Goal: Book appointment/travel/reservation

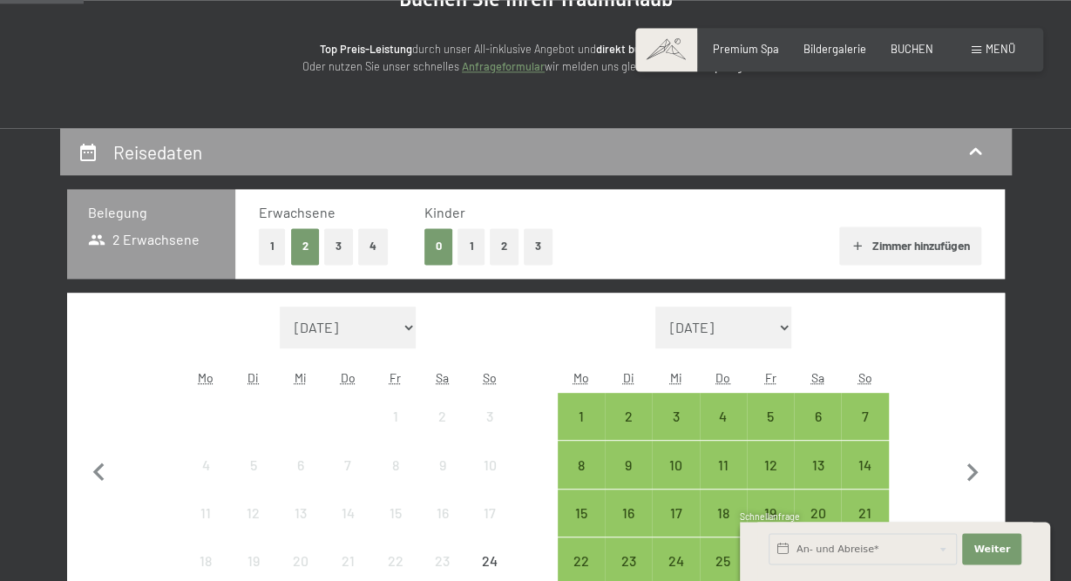
scroll to position [204, 0]
click at [501, 243] on button "2" at bounding box center [504, 247] width 29 height 36
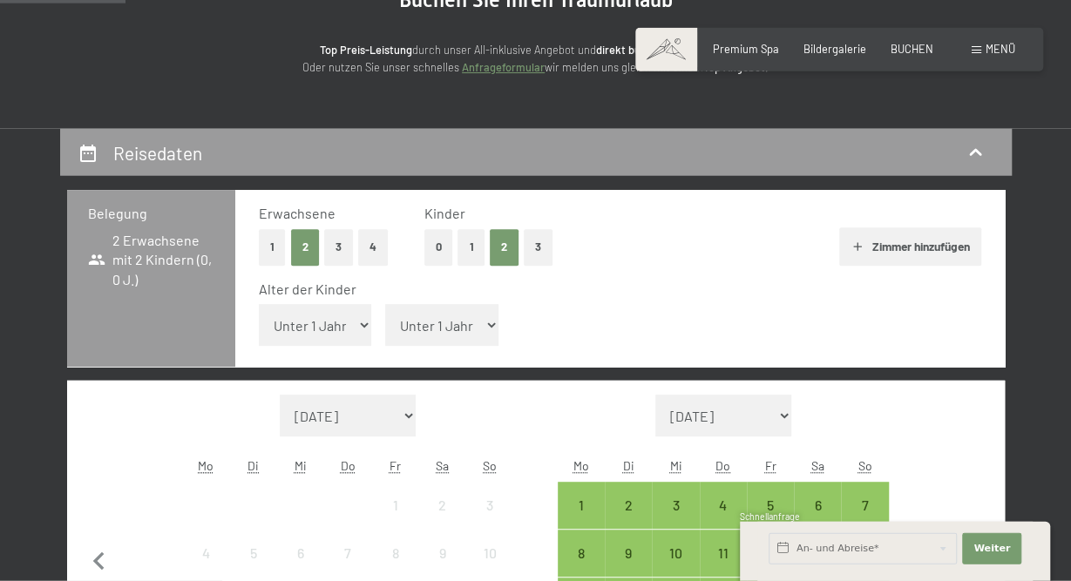
scroll to position [205, 0]
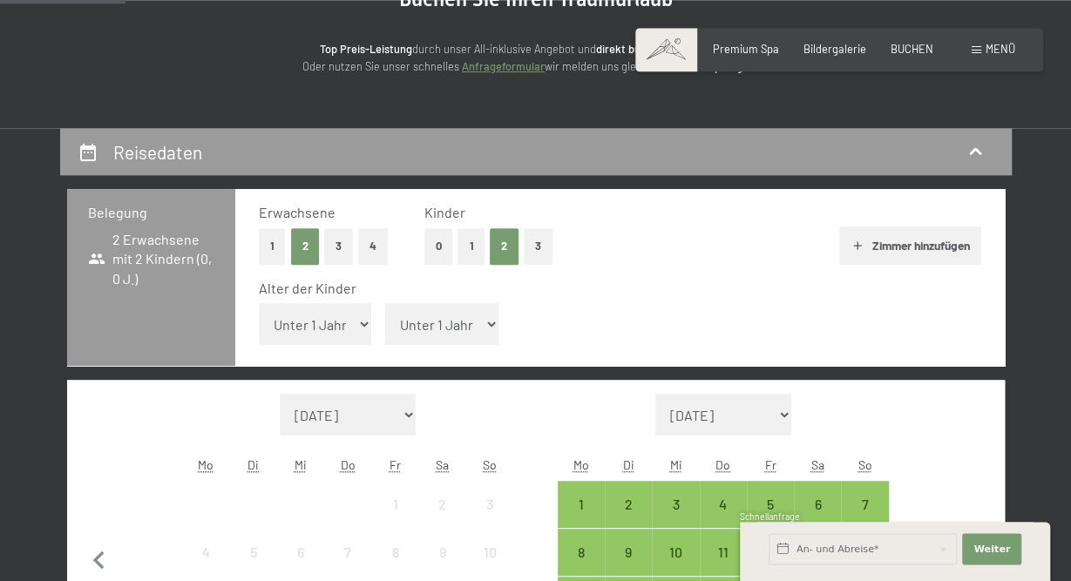
select select "1"
click option "1 Jahr" at bounding box center [0, 0] width 0 height 0
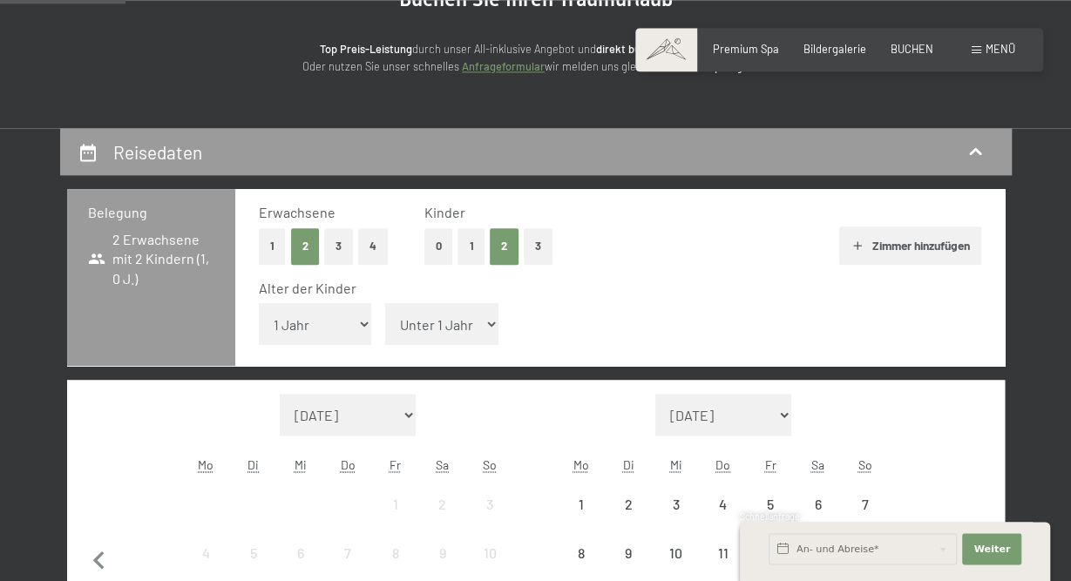
scroll to position [204, 0]
click at [385, 304] on select "Unter 1 Jahr 1 Jahr 2 Jahre 3 Jahre 4 Jahre 5 Jahre 6 Jahre 7 Jahre 8 Jahre 9 J…" at bounding box center [441, 325] width 113 height 42
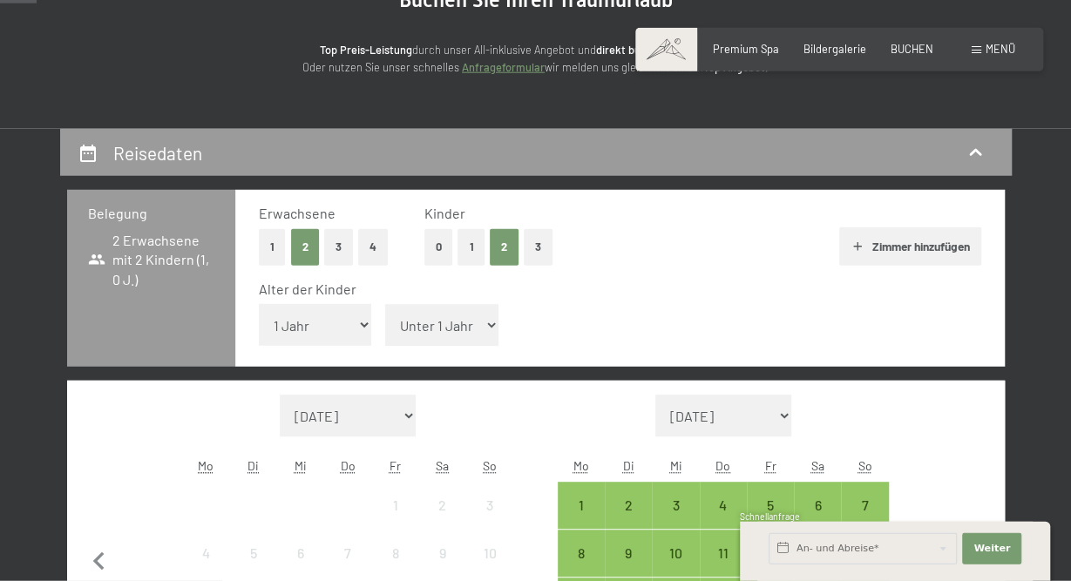
select select "1"
click option "1 Jahr" at bounding box center [0, 0] width 0 height 0
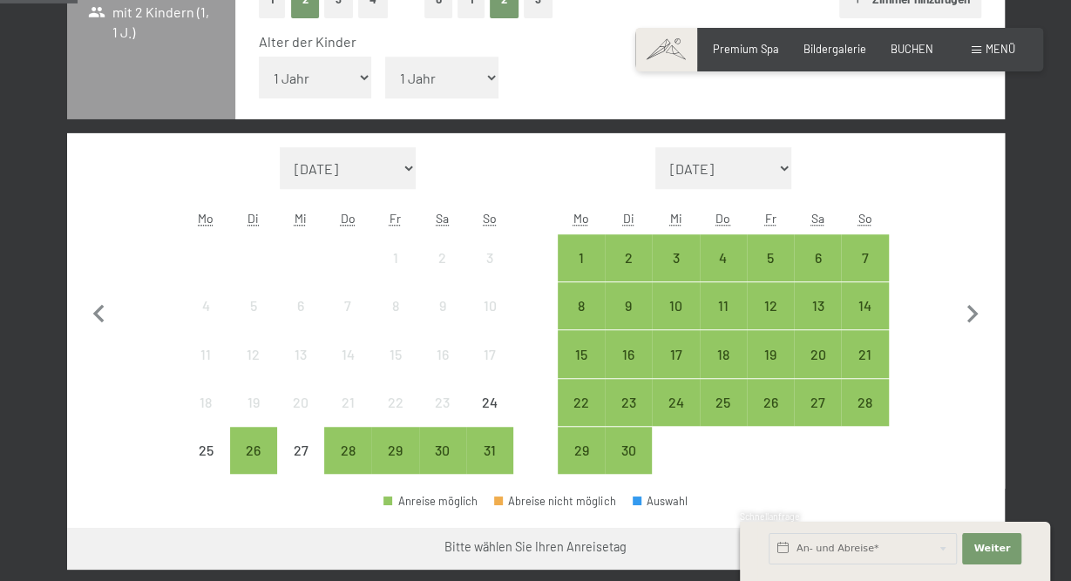
scroll to position [486, 0]
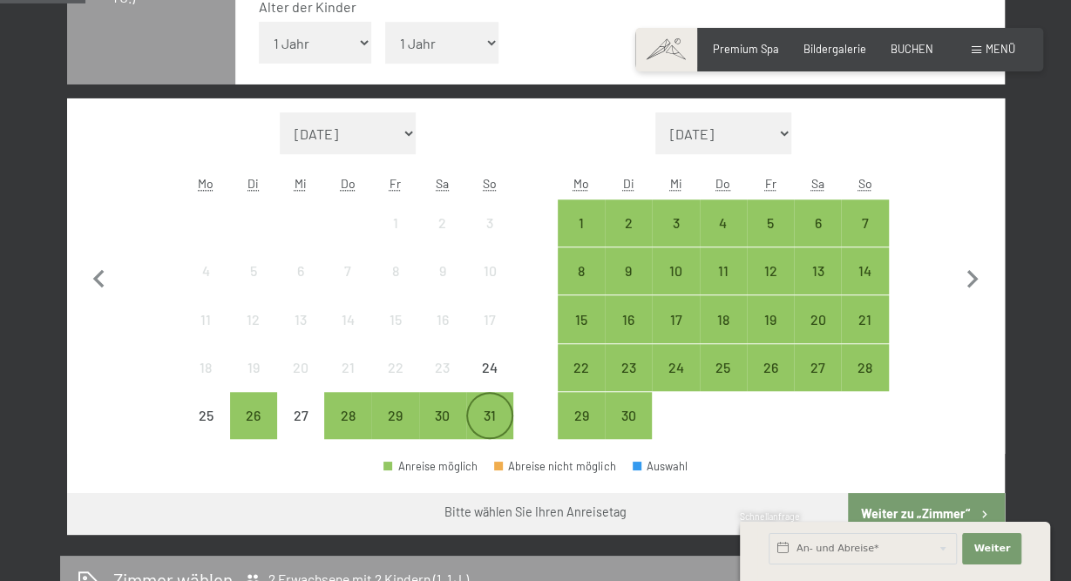
click at [490, 410] on div "31" at bounding box center [490, 431] width 44 height 44
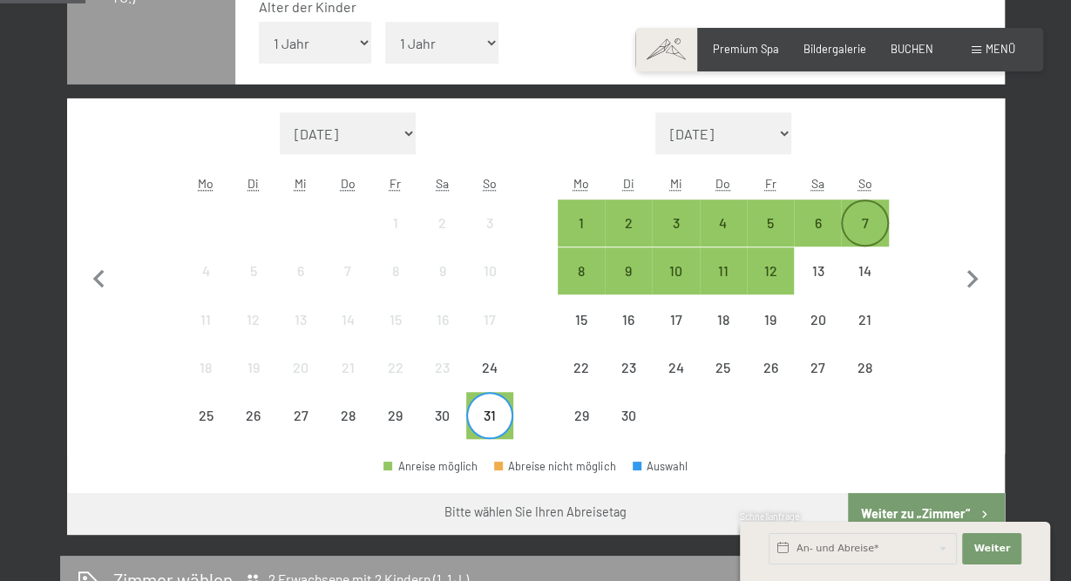
click at [867, 229] on div "7" at bounding box center [865, 238] width 44 height 44
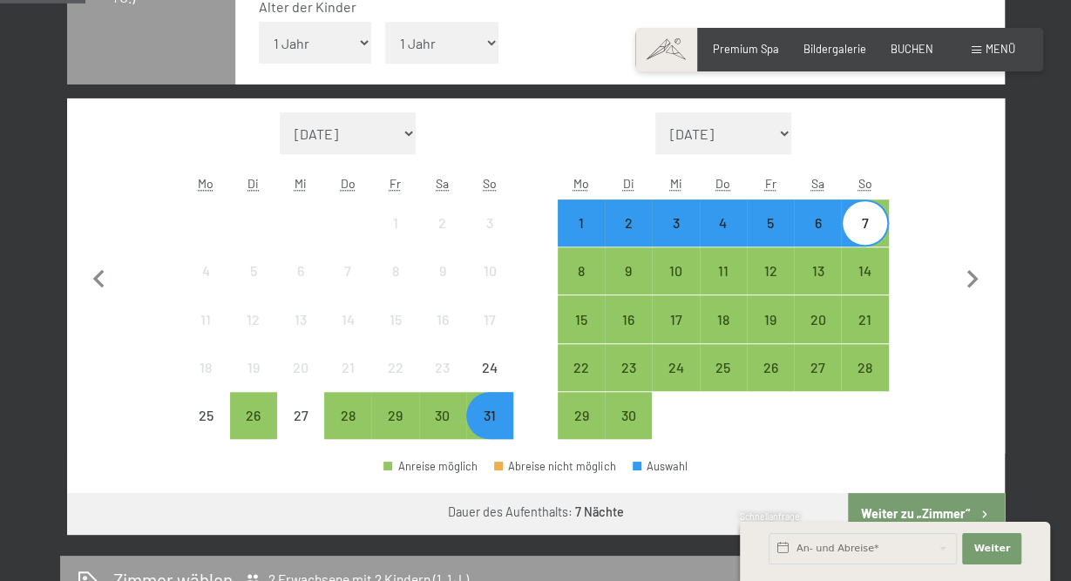
click at [914, 506] on button "Weiter zu „Zimmer“" at bounding box center [926, 514] width 156 height 42
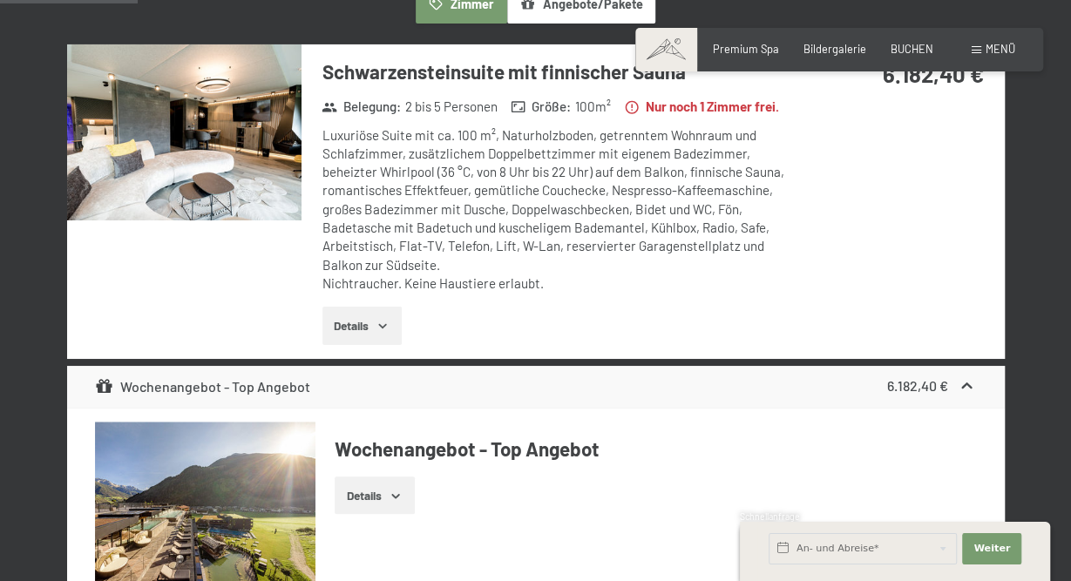
scroll to position [333, 0]
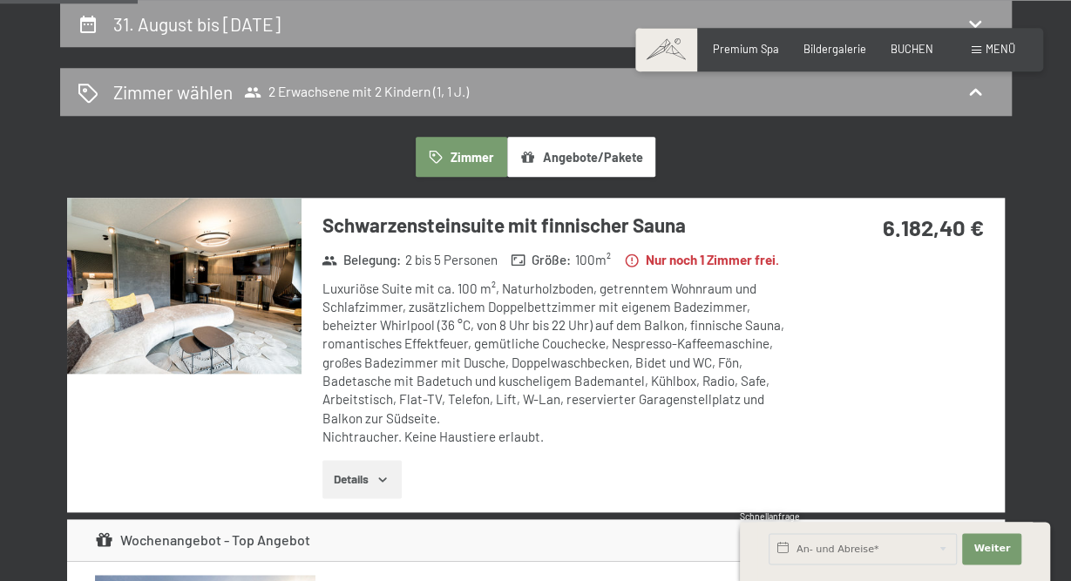
click at [203, 283] on img at bounding box center [184, 286] width 234 height 176
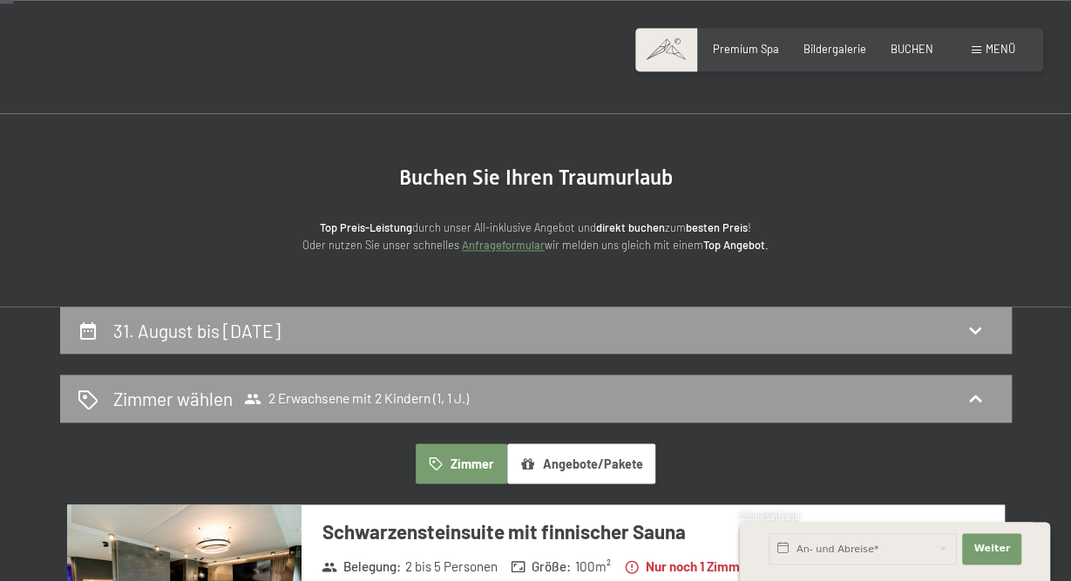
scroll to position [23, 0]
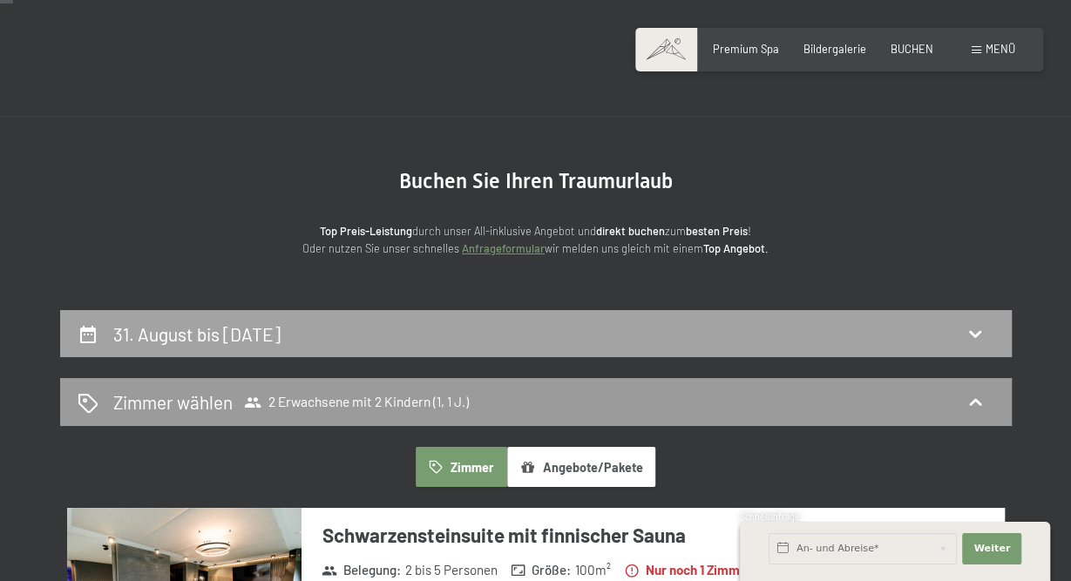
click at [975, 329] on icon at bounding box center [975, 333] width 21 height 21
select select "1"
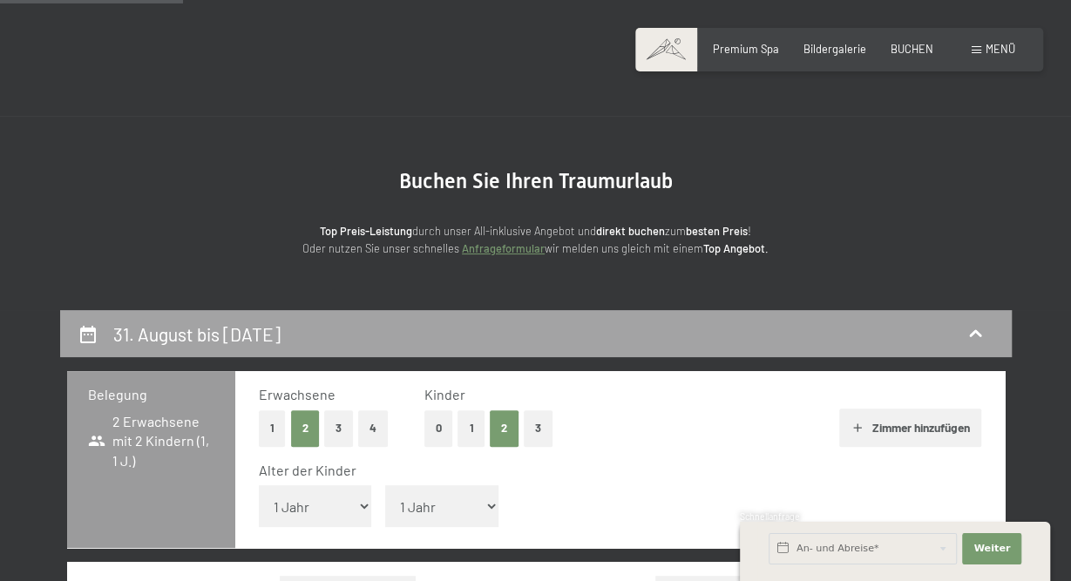
scroll to position [333, 0]
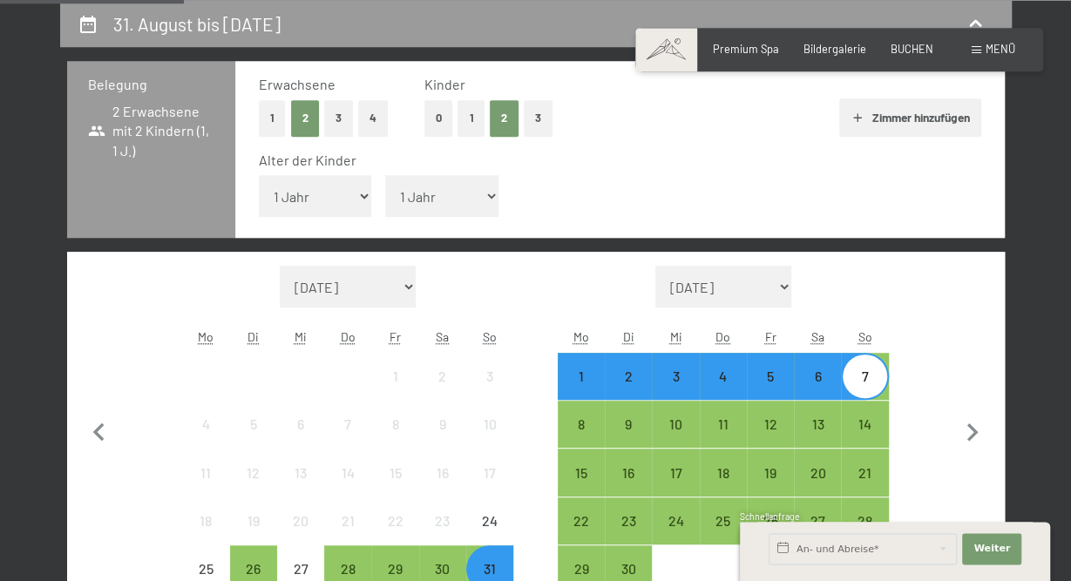
click at [468, 119] on button "1" at bounding box center [470, 118] width 27 height 36
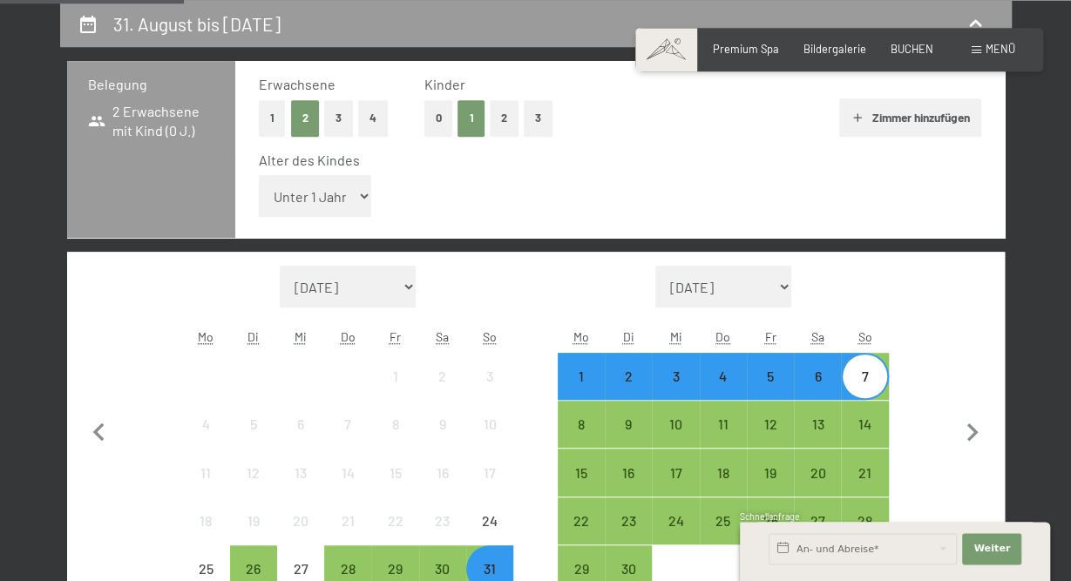
click at [259, 175] on select "Unter 1 Jahr 1 Jahr 2 Jahre 3 Jahre 4 Jahre 5 Jahre 6 Jahre 7 Jahre 8 Jahre 9 J…" at bounding box center [315, 196] width 113 height 42
select select "1"
click option "1 Jahr" at bounding box center [0, 0] width 0 height 0
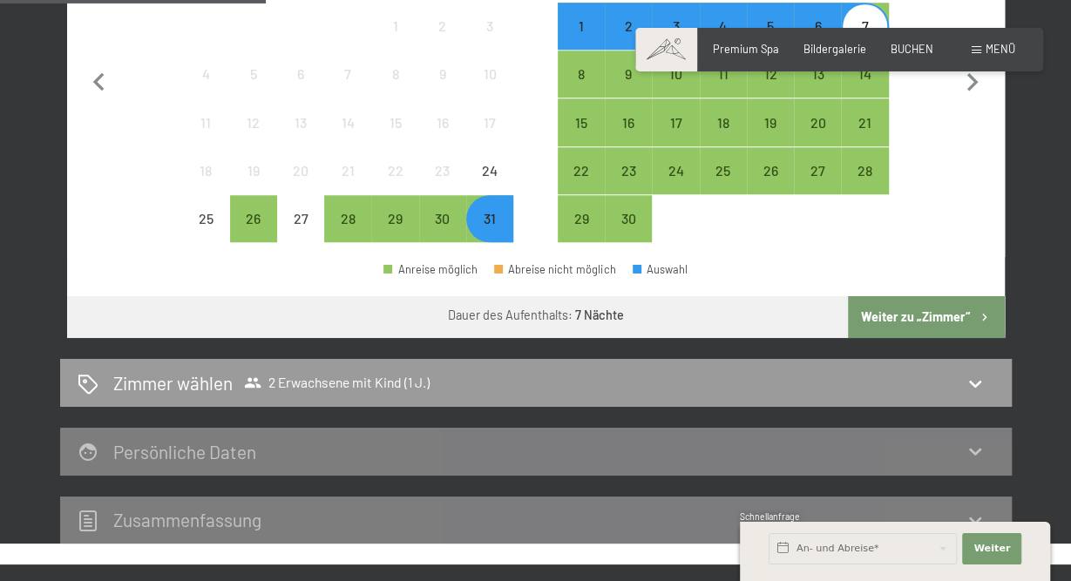
scroll to position [708, 0]
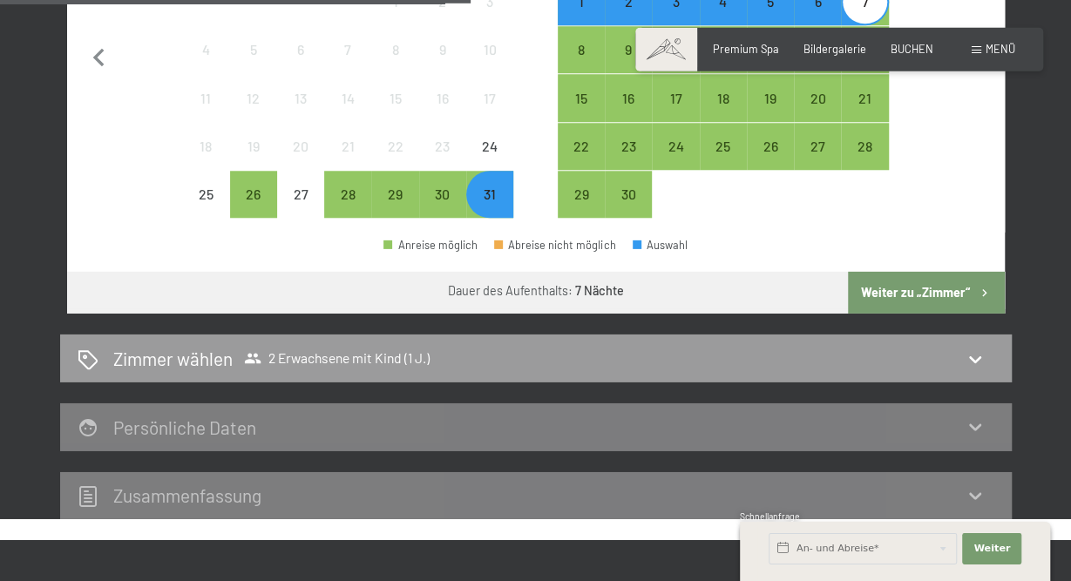
click at [909, 294] on button "Weiter zu „Zimmer“" at bounding box center [926, 293] width 156 height 42
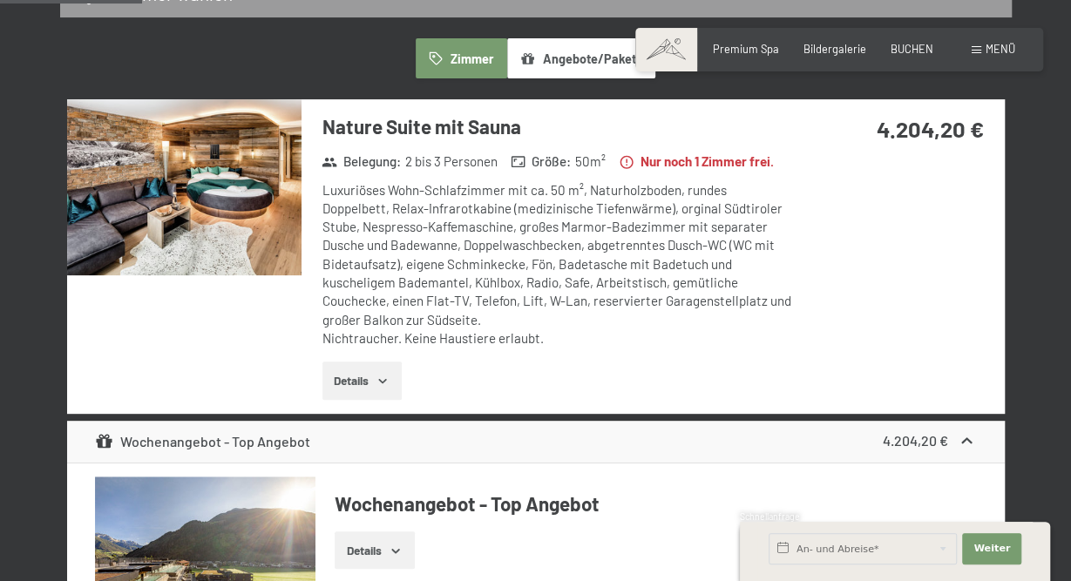
scroll to position [376, 0]
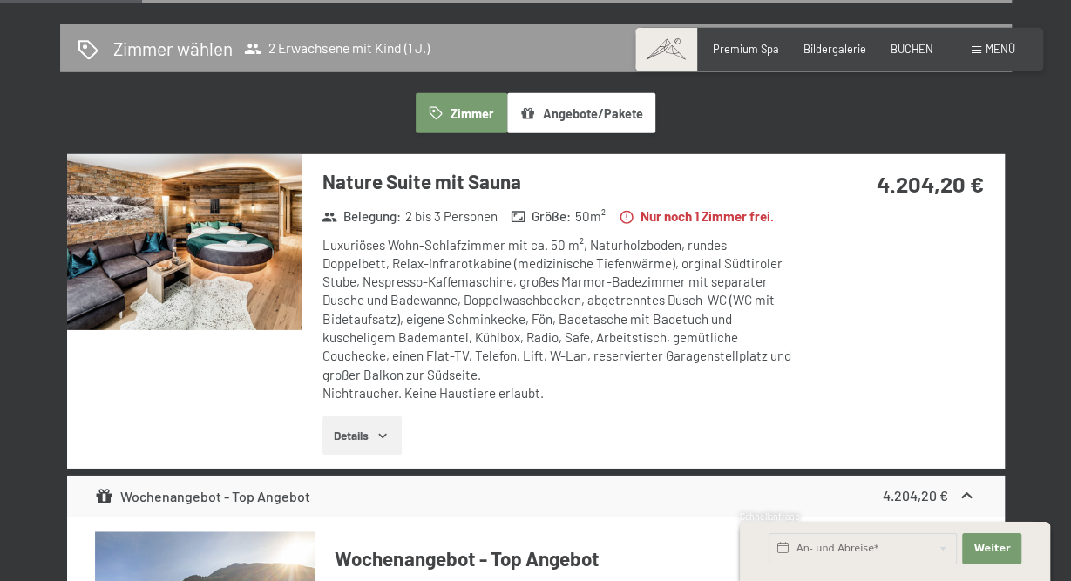
click at [268, 248] on img at bounding box center [184, 242] width 234 height 176
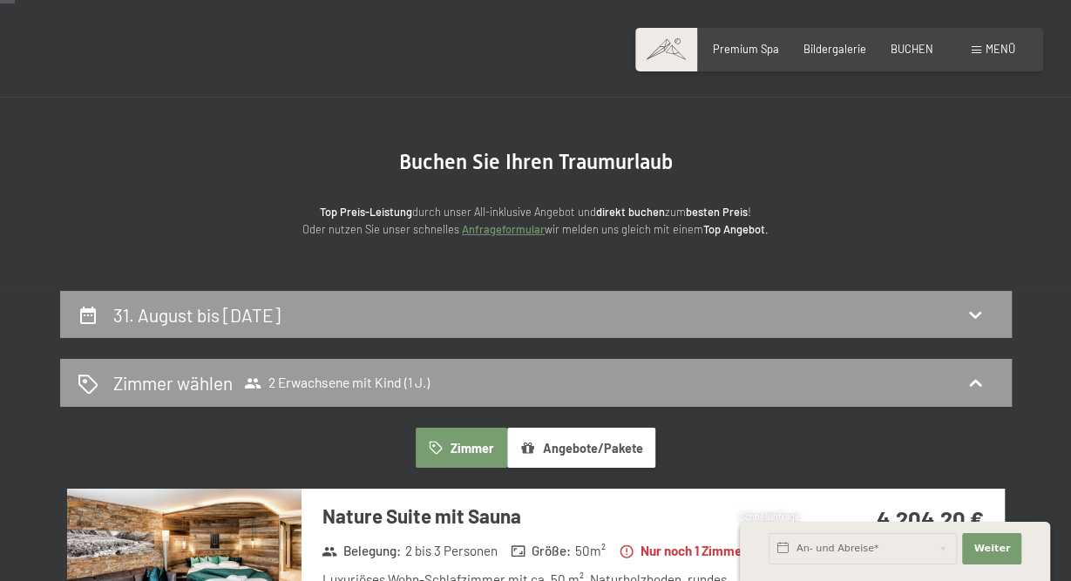
scroll to position [38, 0]
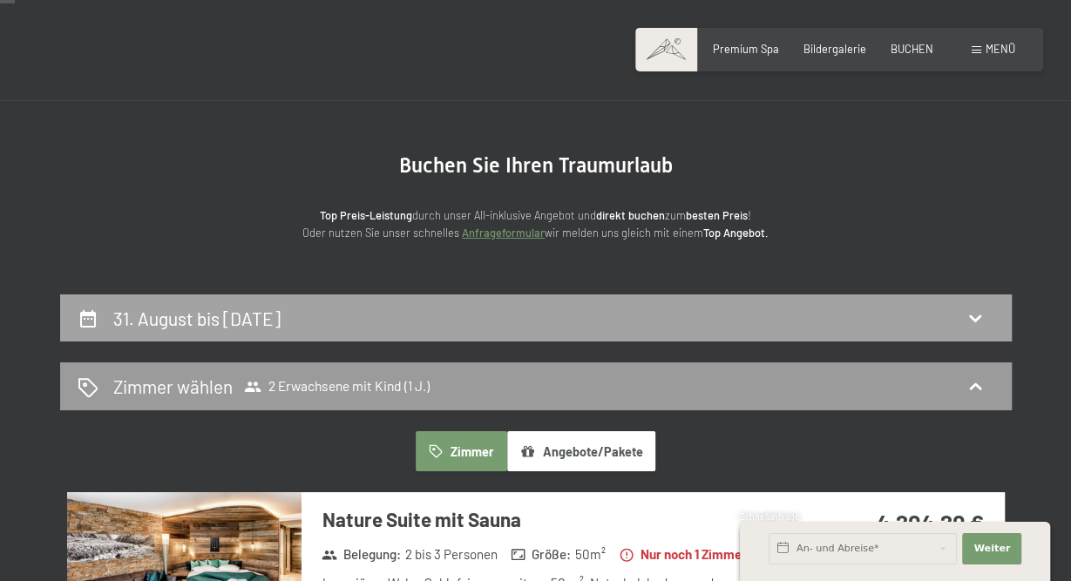
click at [281, 322] on h2 "31. August bis [DATE]" at bounding box center [196, 319] width 167 height 22
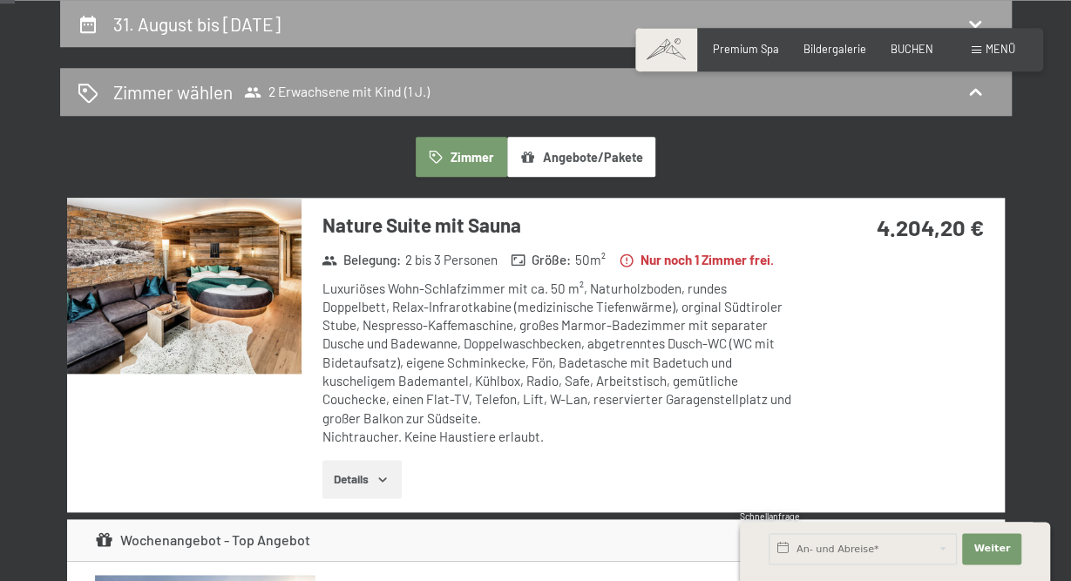
select select "1"
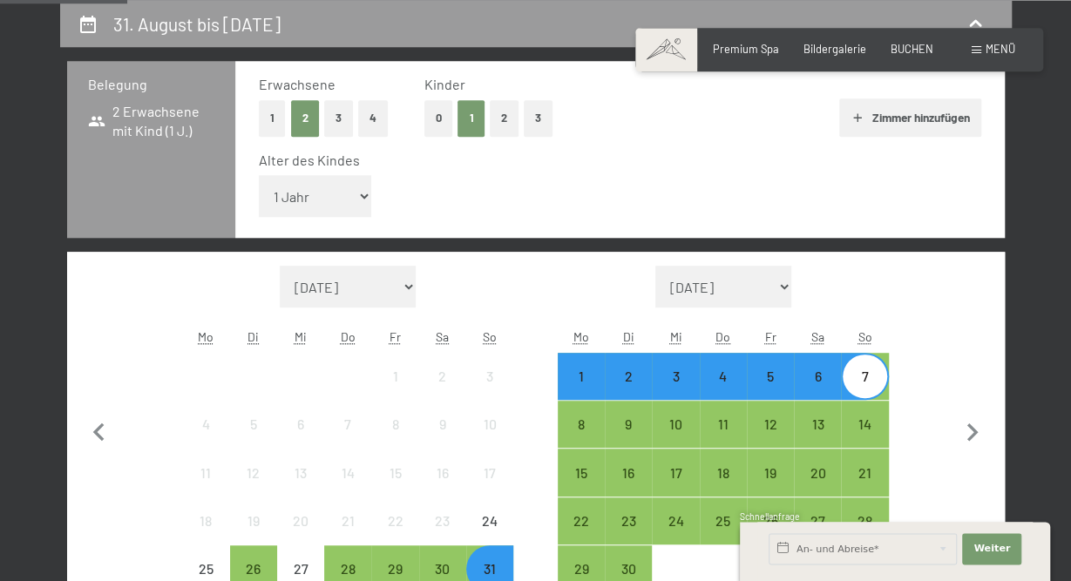
click at [866, 375] on div "7" at bounding box center [865, 391] width 44 height 44
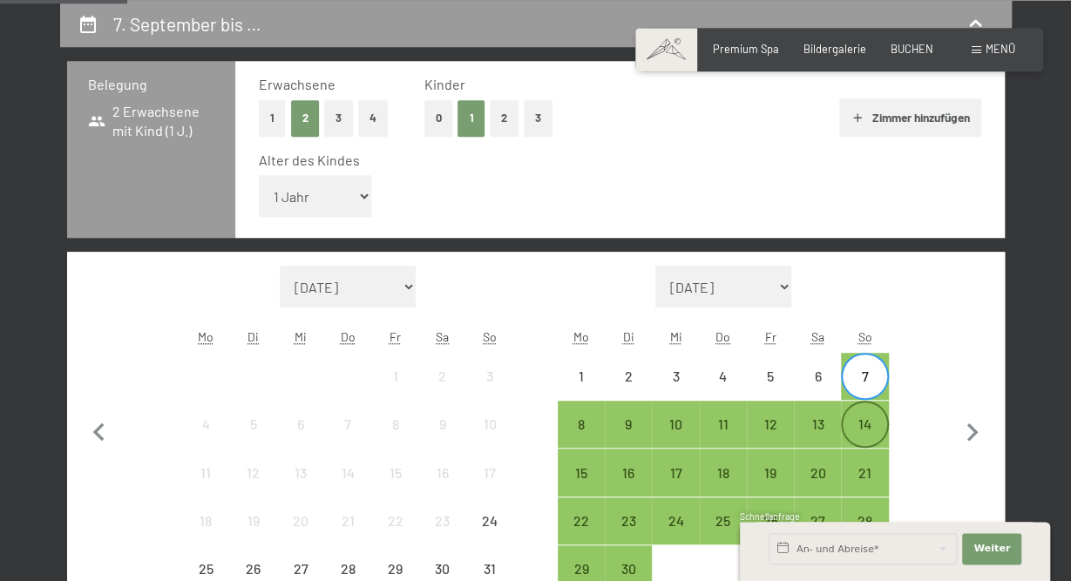
click at [864, 428] on div "14" at bounding box center [865, 439] width 44 height 44
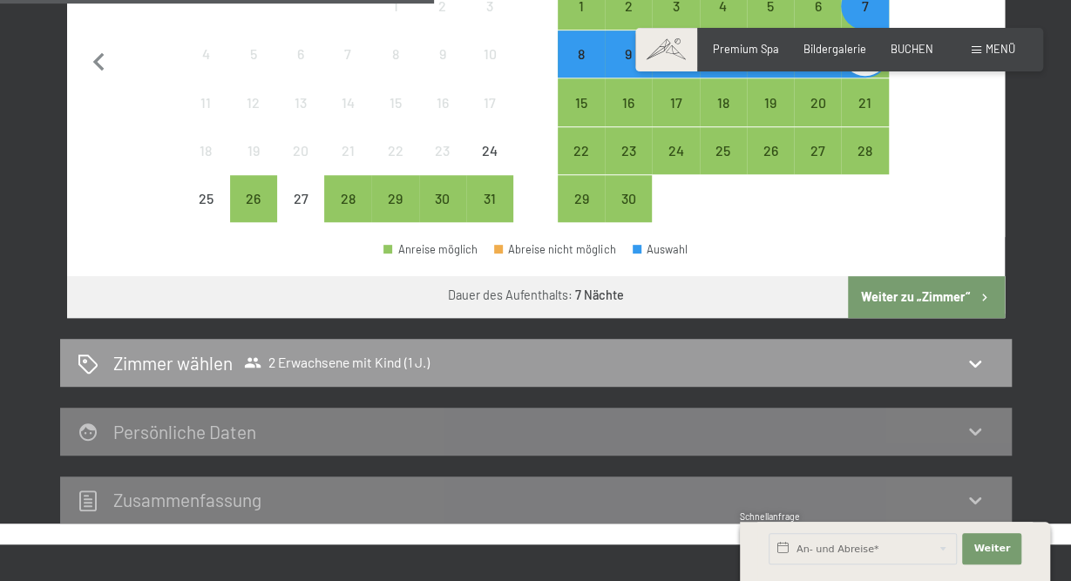
scroll to position [720, 0]
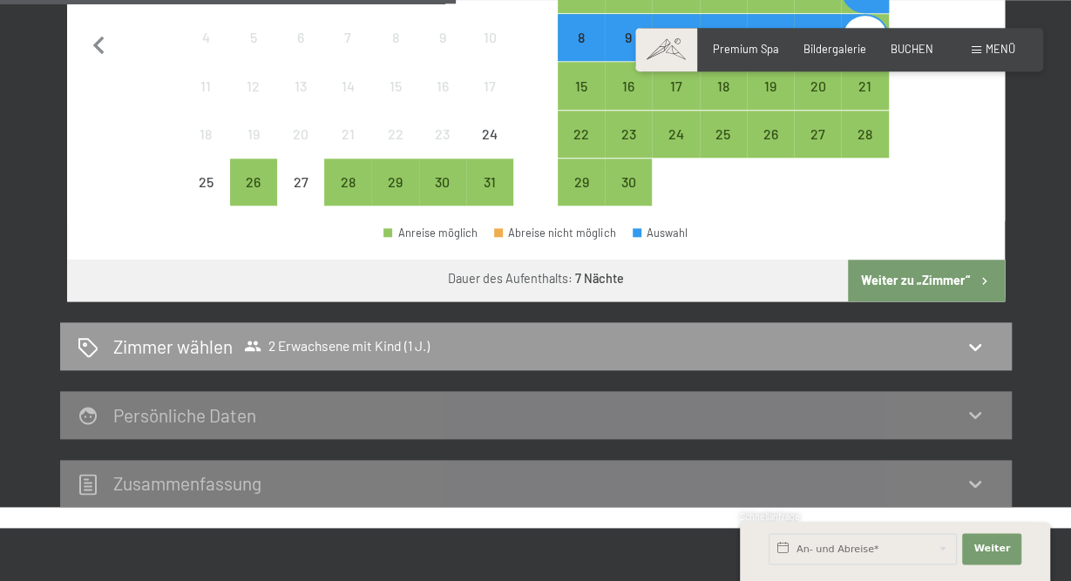
click at [900, 281] on button "Weiter zu „Zimmer“" at bounding box center [926, 281] width 156 height 42
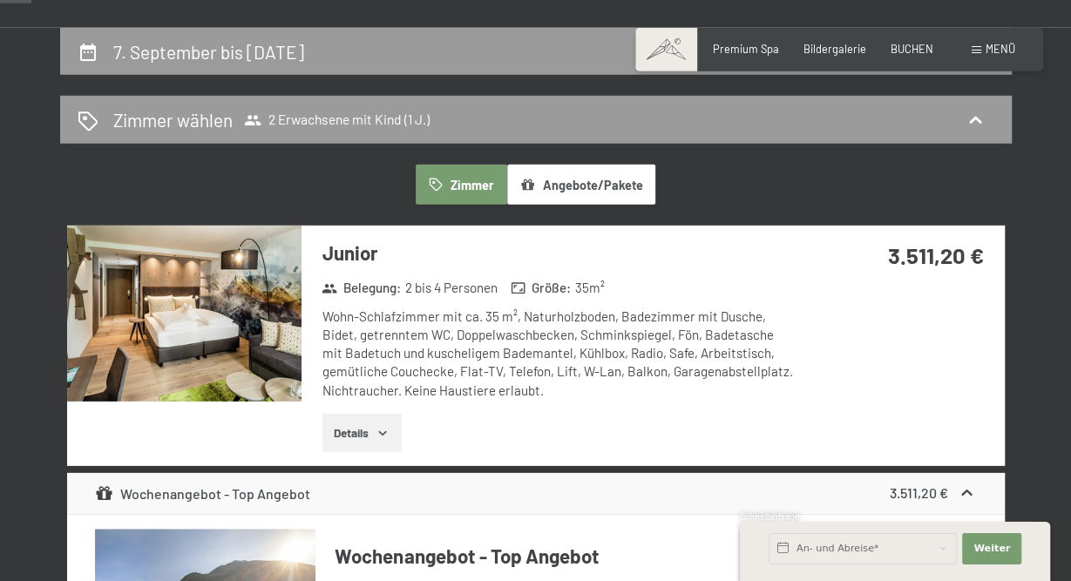
scroll to position [296, 0]
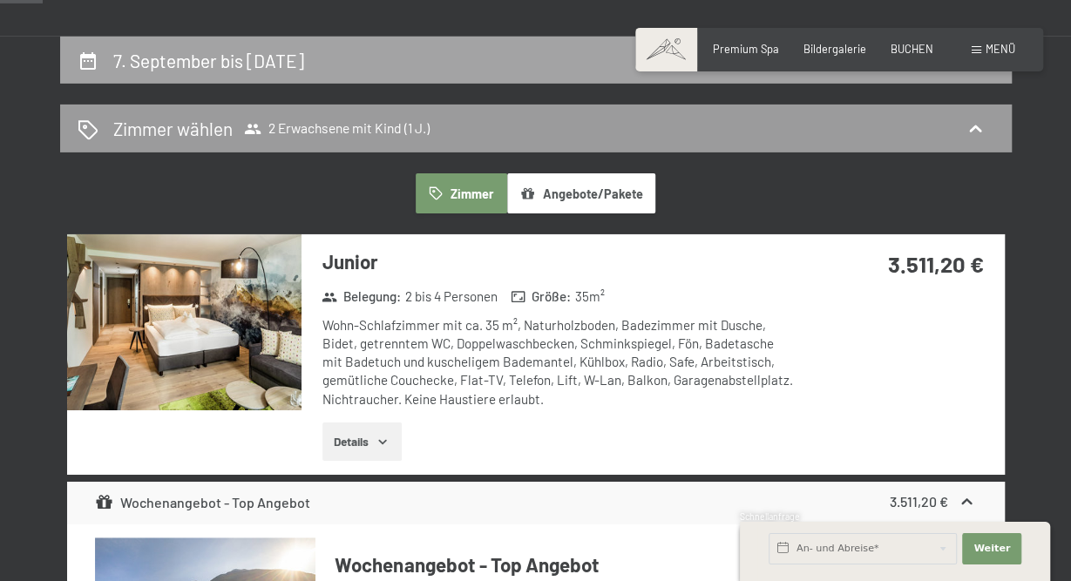
click at [304, 64] on h2 "7. September bis [DATE]" at bounding box center [208, 61] width 191 height 22
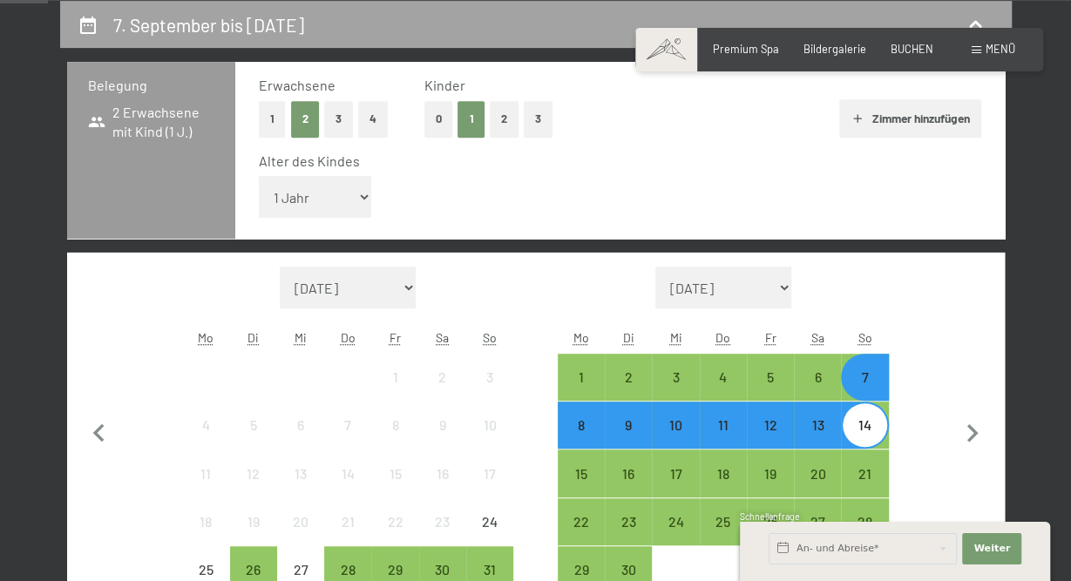
scroll to position [333, 0]
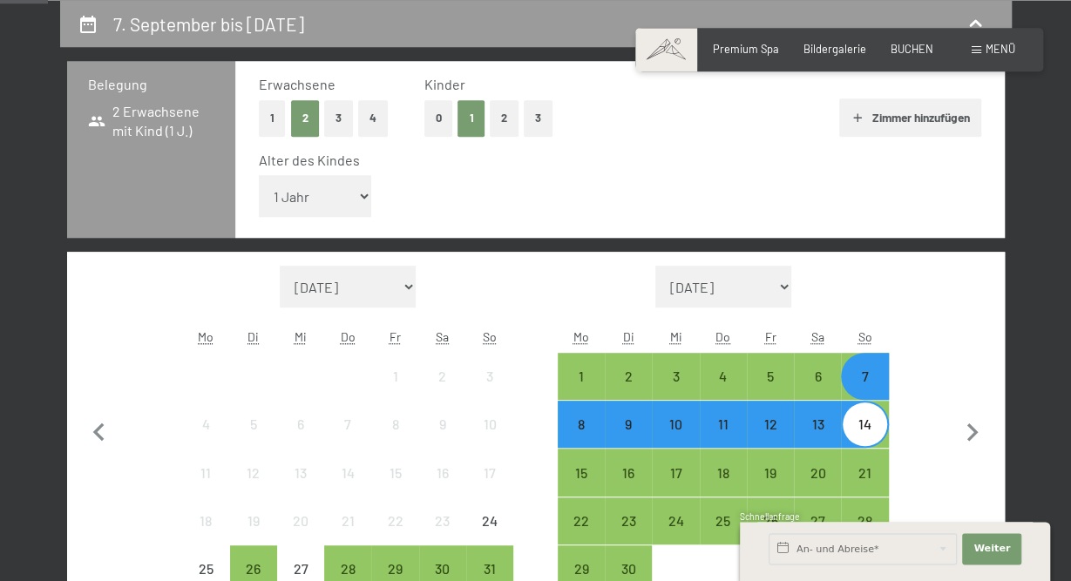
click at [510, 117] on button "2" at bounding box center [504, 118] width 29 height 36
select select "0"
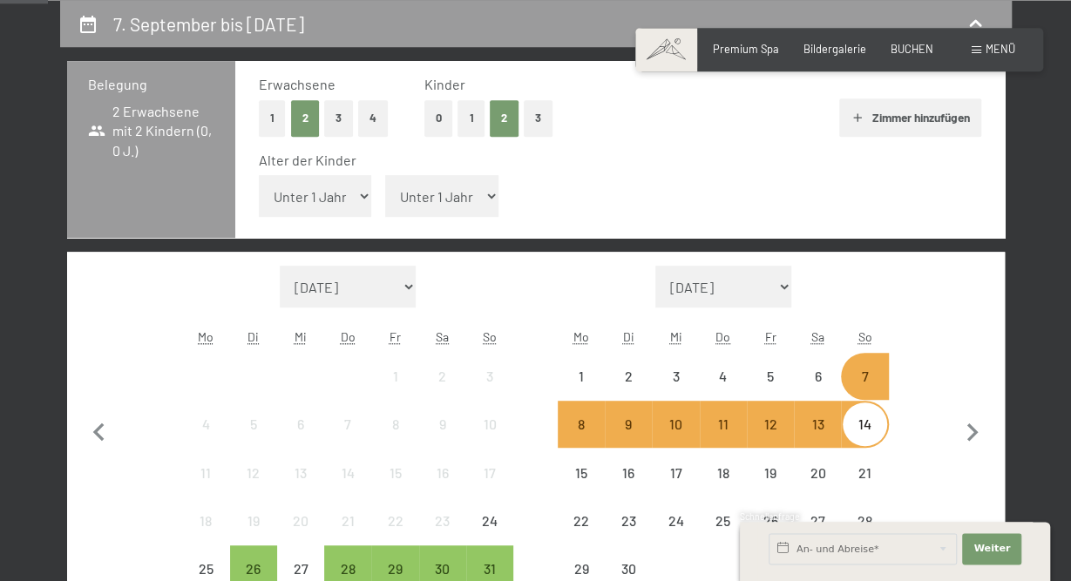
click at [385, 175] on select "Unter 1 Jahr 1 Jahr 2 Jahre 3 Jahre 4 Jahre 5 Jahre 6 Jahre 7 Jahre 8 Jahre 9 J…" at bounding box center [441, 196] width 113 height 42
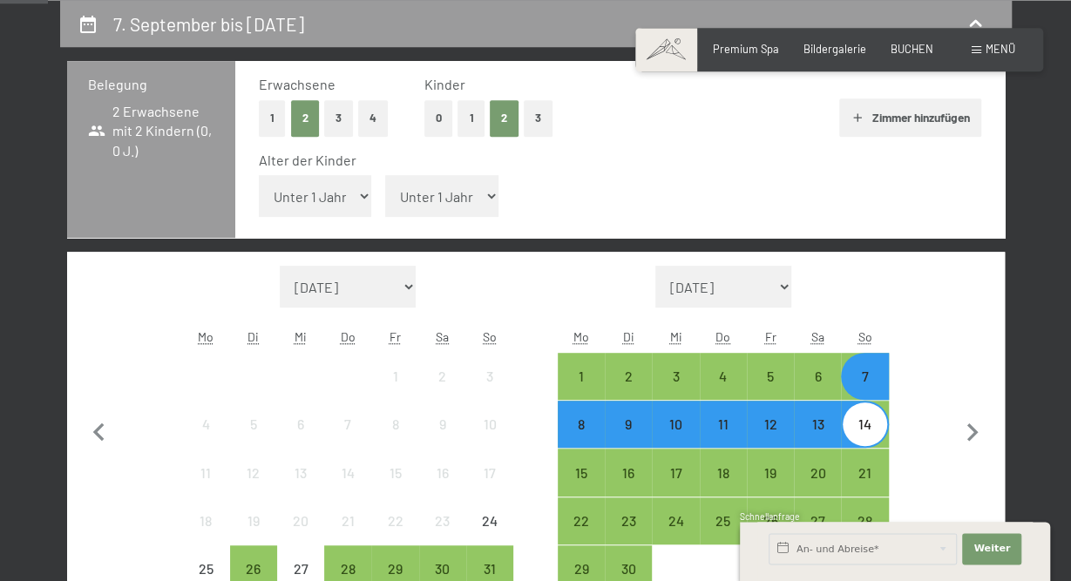
select select "1"
click option "1 Jahr" at bounding box center [0, 0] width 0 height 0
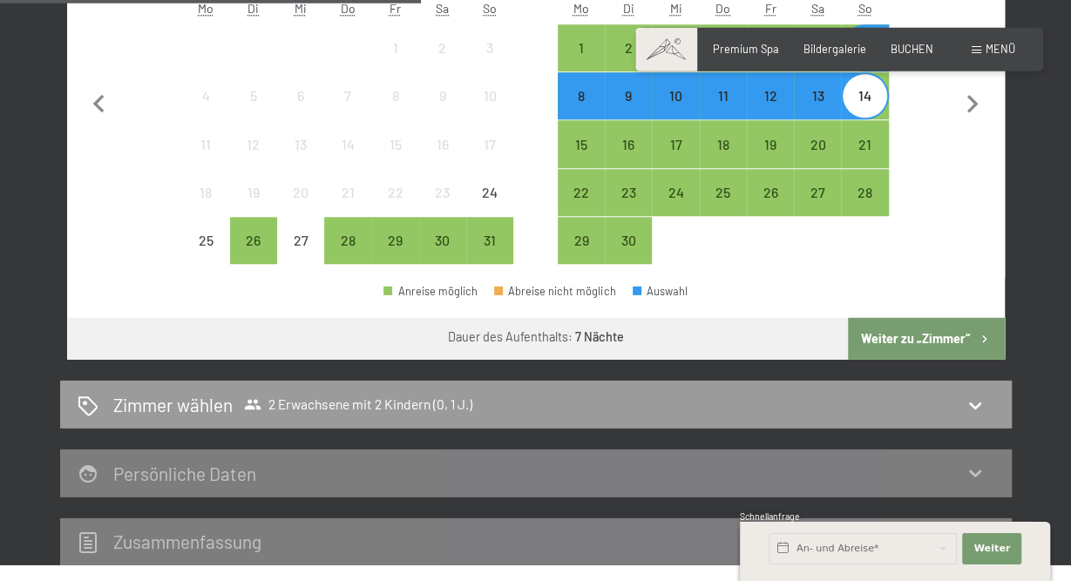
scroll to position [664, 0]
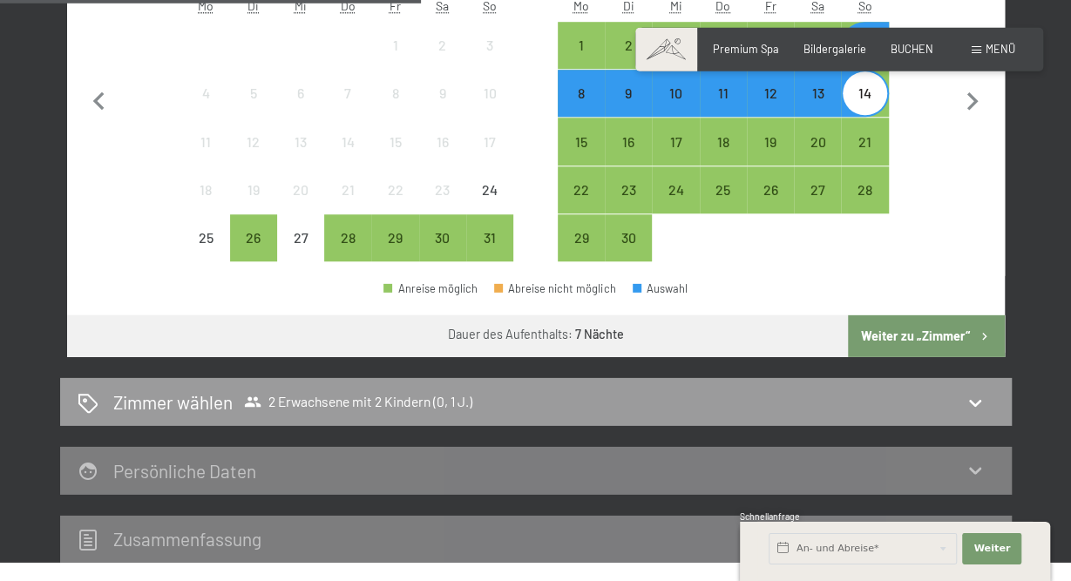
click at [927, 336] on button "Weiter zu „Zimmer“" at bounding box center [926, 336] width 156 height 42
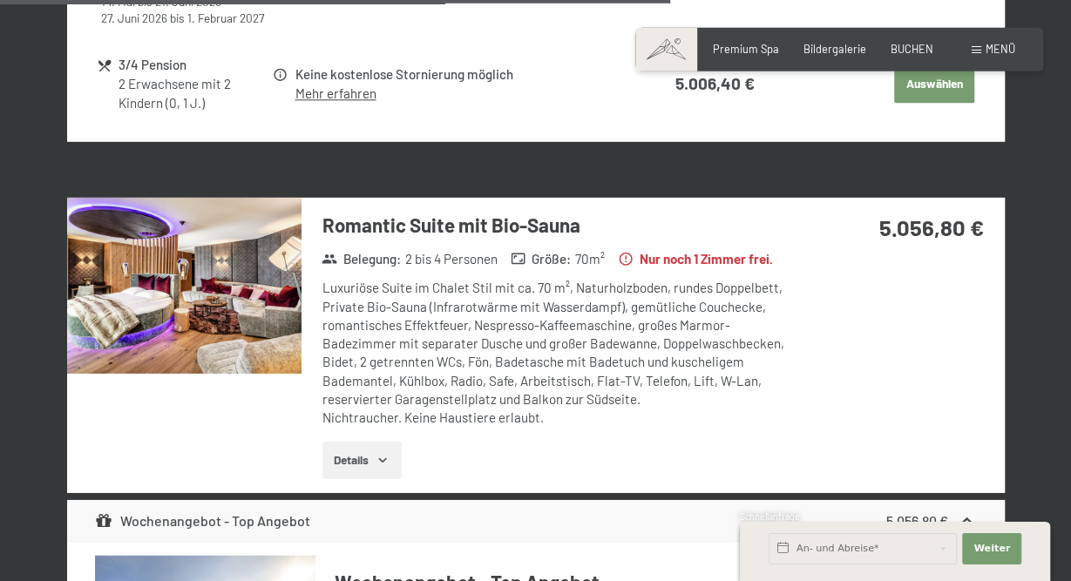
scroll to position [4145, 0]
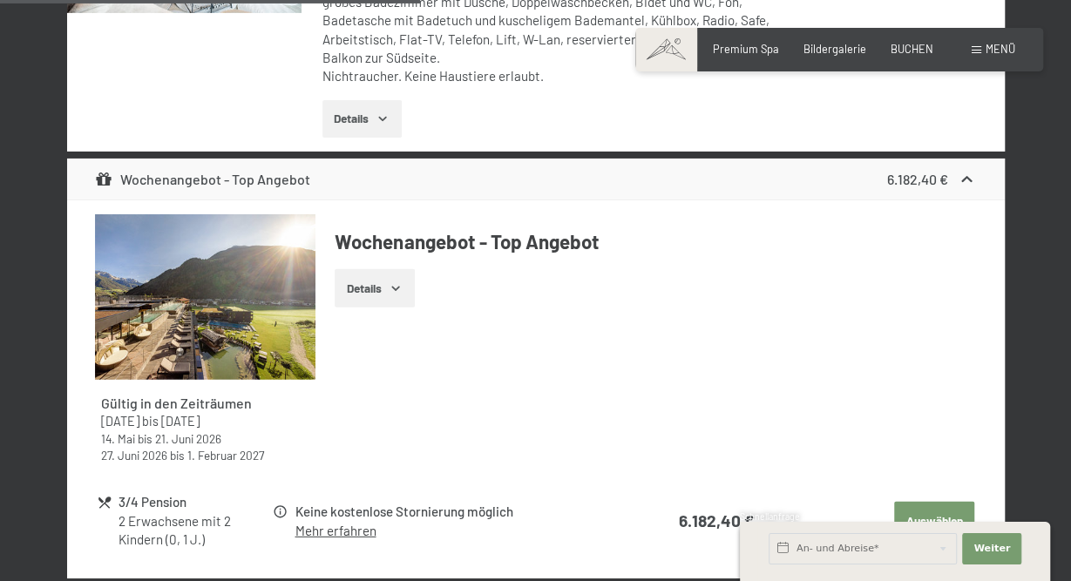
scroll to position [0, 0]
